Goal: Information Seeking & Learning: Learn about a topic

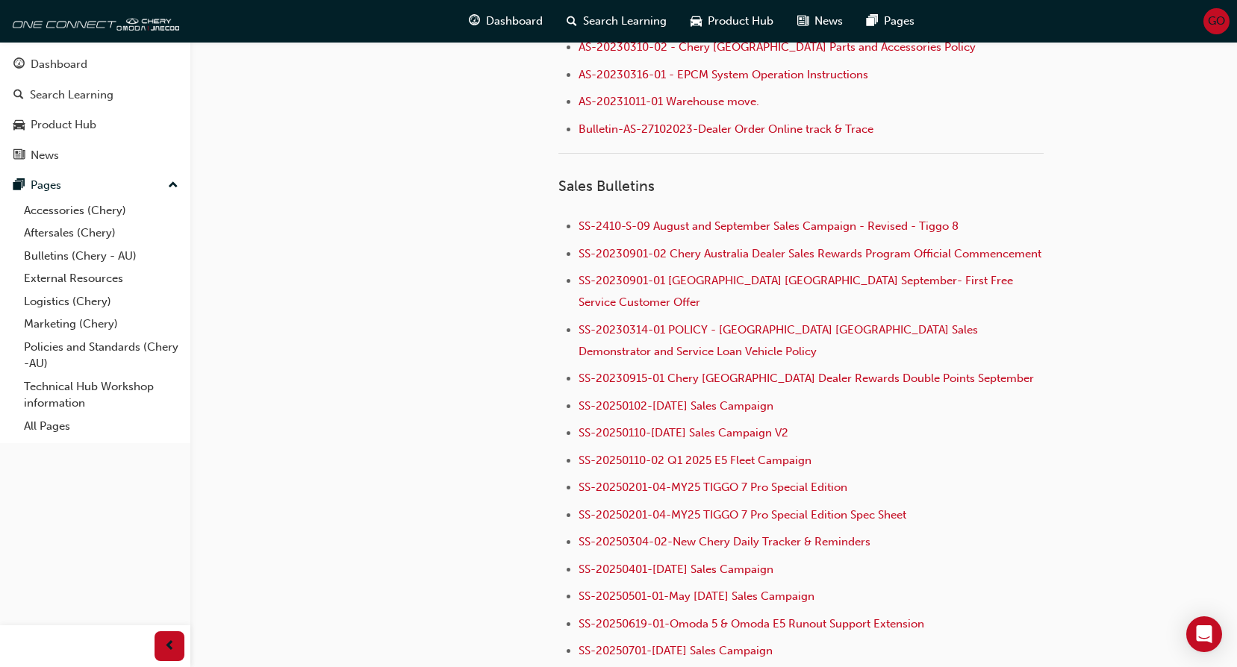
scroll to position [1521, 0]
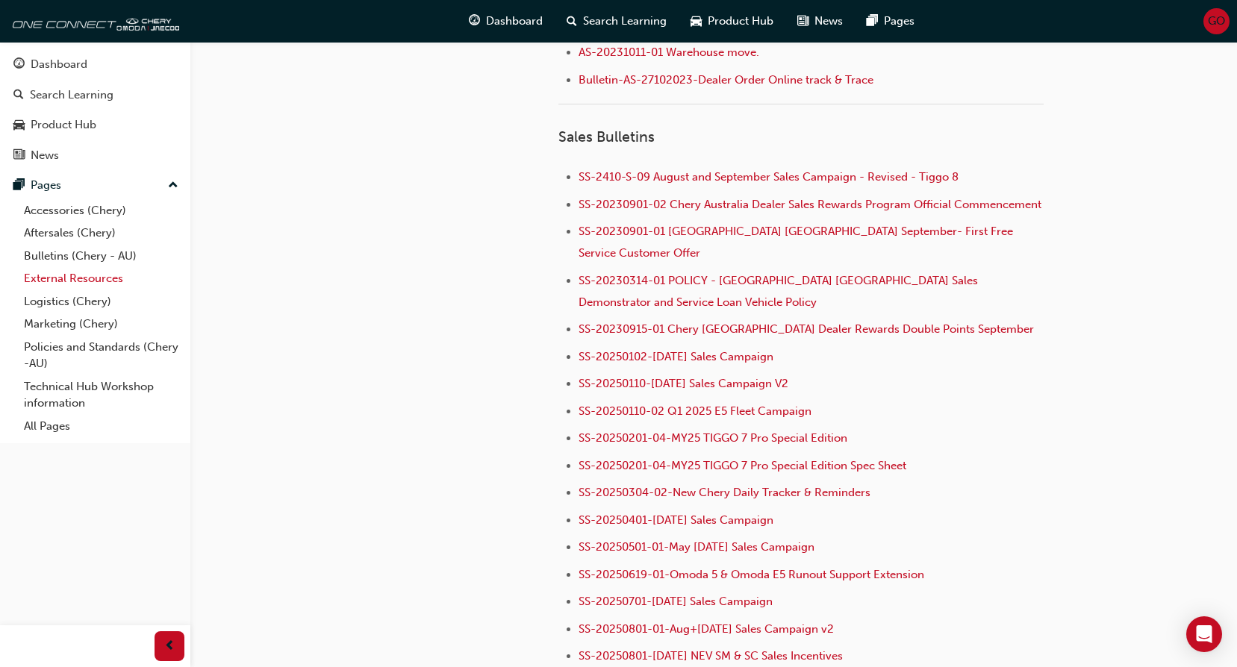
click at [78, 278] on link "External Resources" at bounding box center [101, 278] width 166 height 23
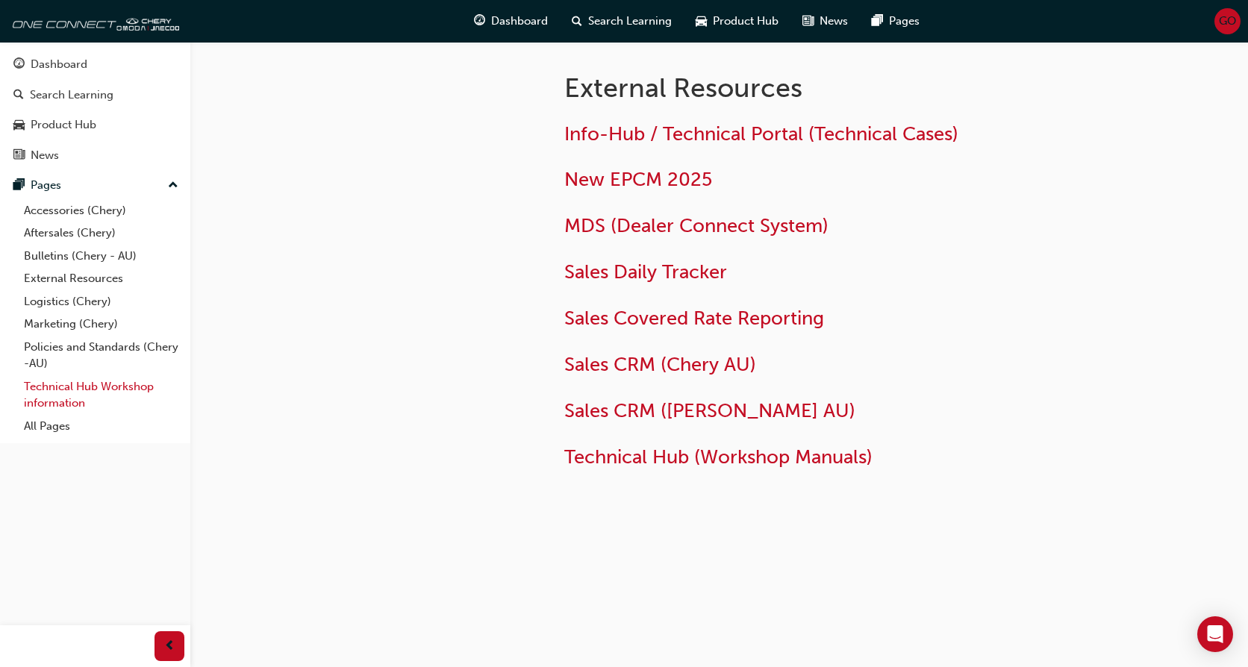
click at [68, 400] on link "Technical Hub Workshop information" at bounding box center [101, 395] width 166 height 40
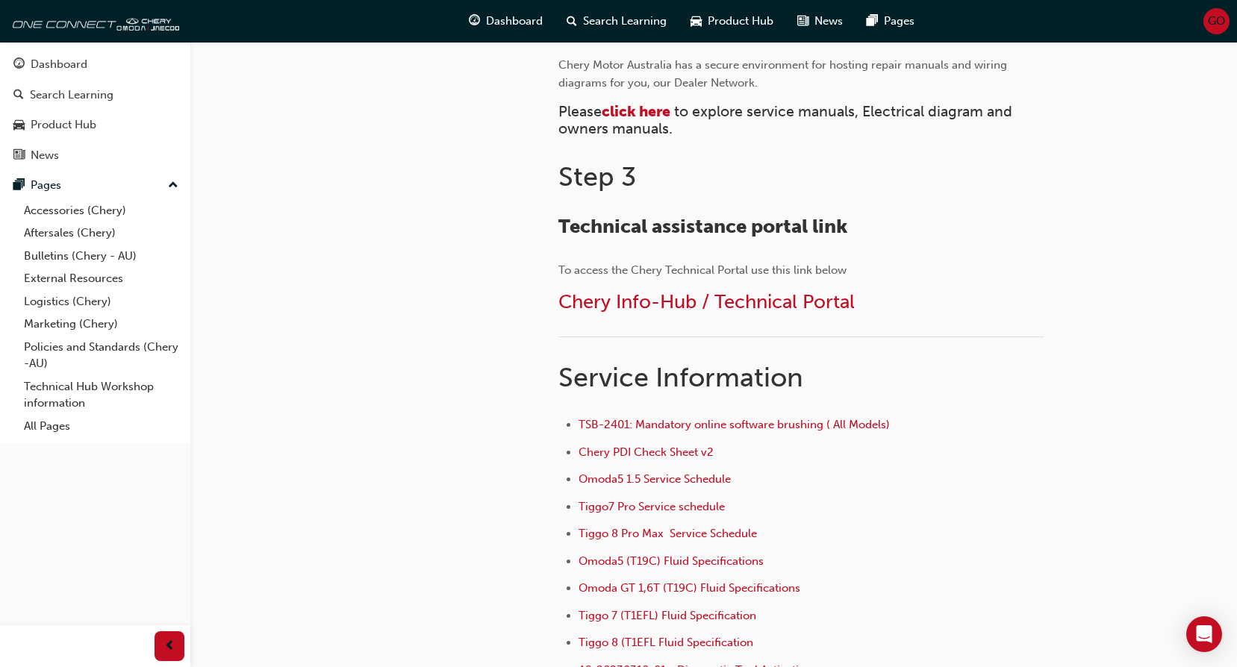
scroll to position [746, 0]
click at [670, 302] on span "Chery Info-Hub / Technical Portal" at bounding box center [706, 302] width 296 height 23
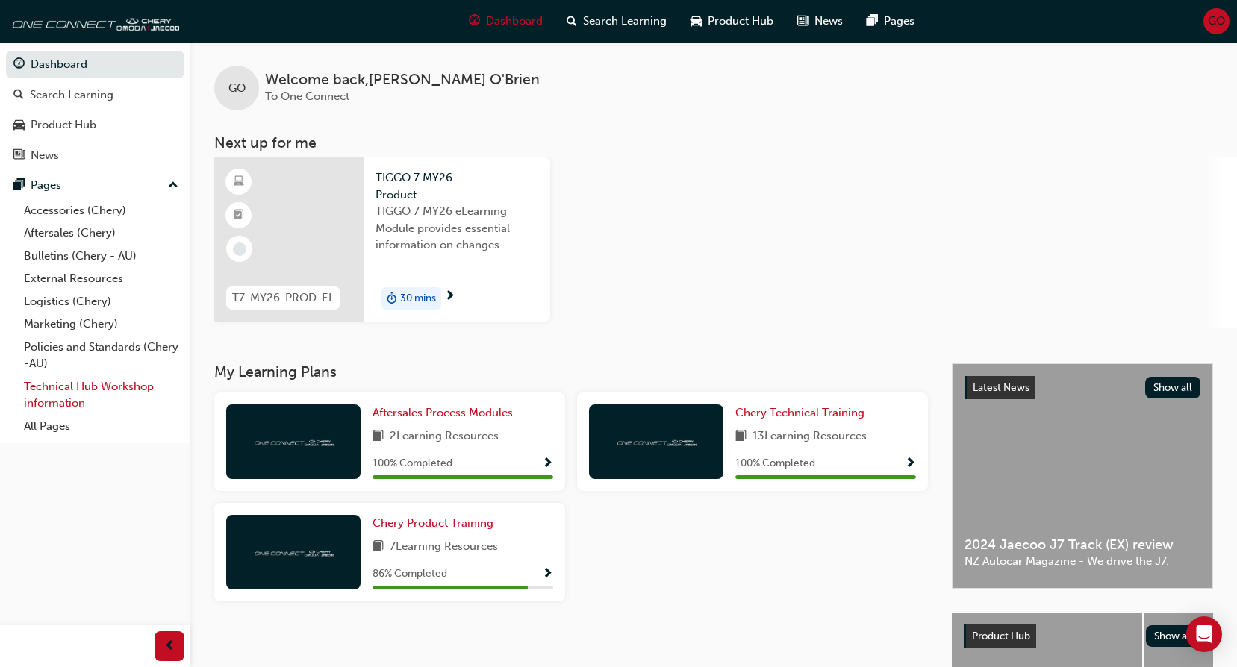
click at [85, 391] on link "Technical Hub Workshop information" at bounding box center [101, 395] width 166 height 40
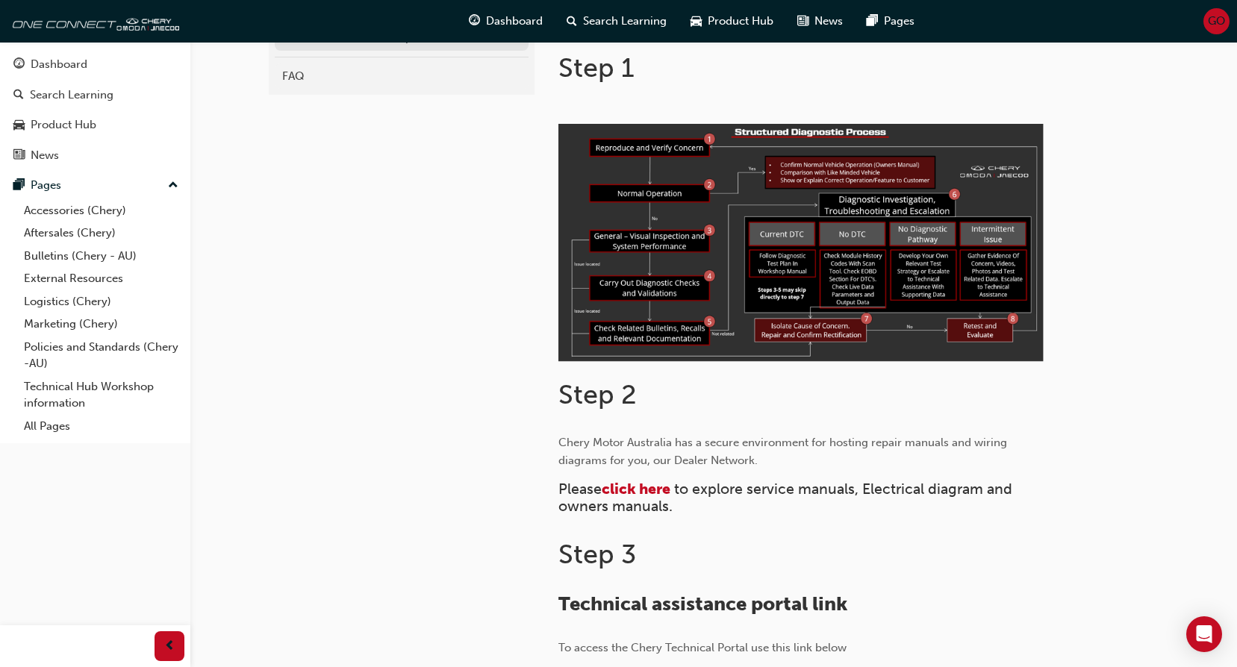
scroll to position [448, 0]
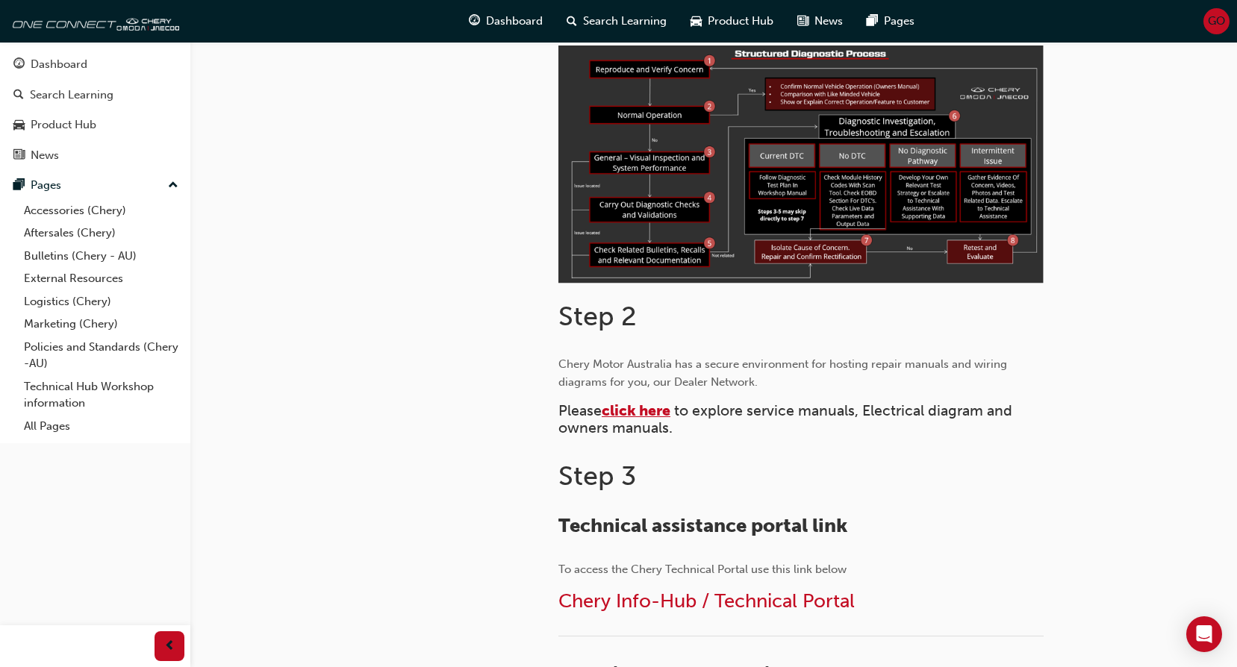
click at [646, 413] on span "click here" at bounding box center [635, 410] width 69 height 17
